Goal: Task Accomplishment & Management: Use online tool/utility

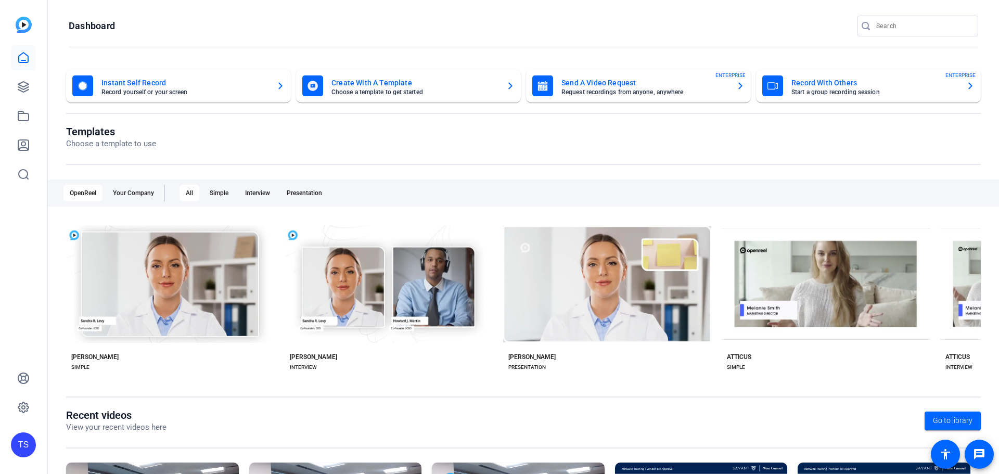
click at [591, 88] on mat-card-title "Send A Video Request" at bounding box center [644, 82] width 166 height 12
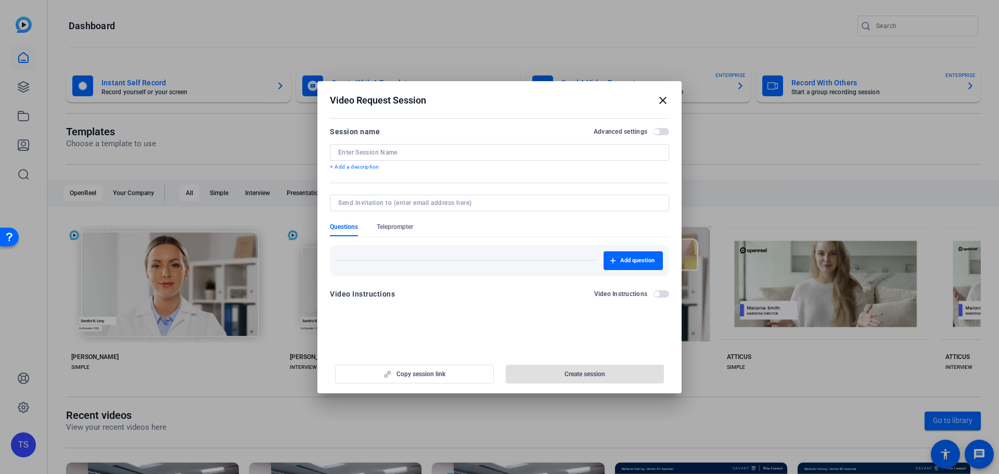
click at [408, 149] on input at bounding box center [499, 152] width 323 height 8
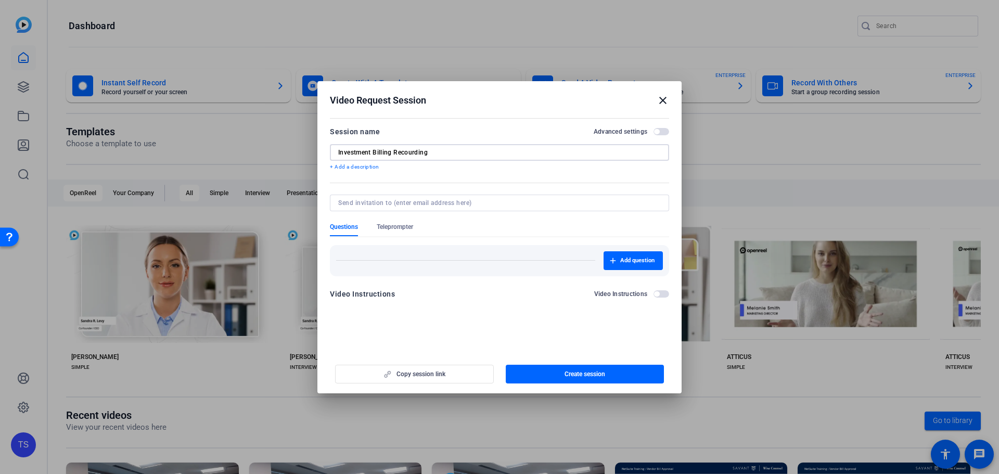
click at [444, 149] on input "Investment Billing Recourding" at bounding box center [499, 152] width 323 height 8
type input "Investment Billing Recording"
click at [408, 203] on input at bounding box center [497, 203] width 318 height 8
type input "s"
click at [570, 374] on span "Create session" at bounding box center [584, 374] width 41 height 8
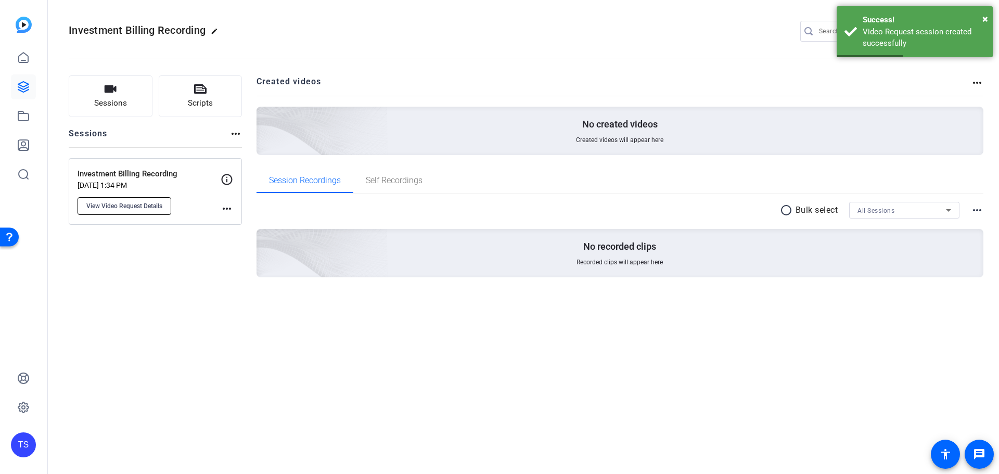
click at [142, 203] on span "View Video Request Details" at bounding box center [124, 206] width 76 height 8
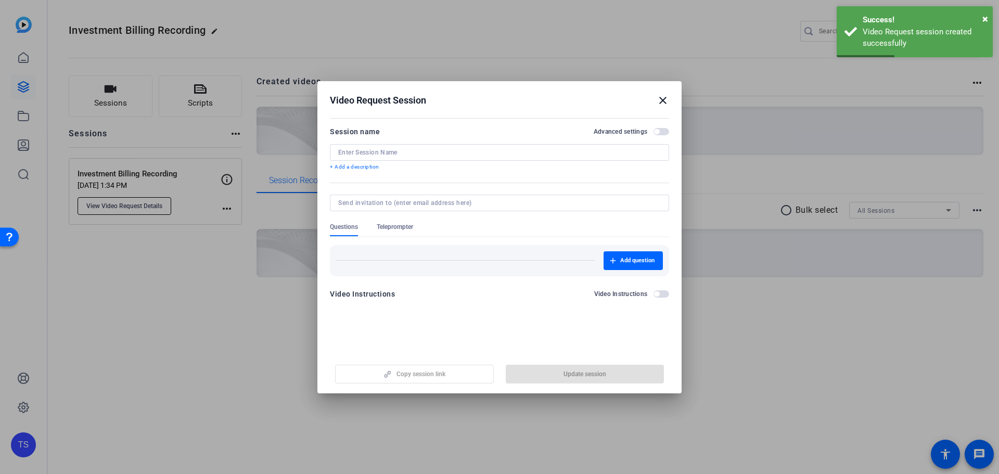
type input "Investment Billing Recording"
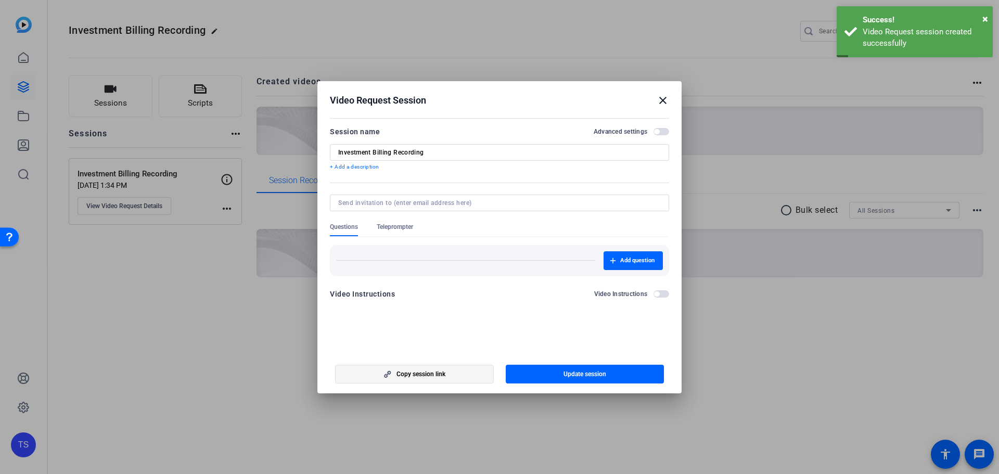
click at [427, 369] on span "button" at bounding box center [415, 374] width 158 height 25
click at [662, 99] on mat-icon "close" at bounding box center [662, 100] width 12 height 12
